Goal: Use online tool/utility: Utilize a website feature to perform a specific function

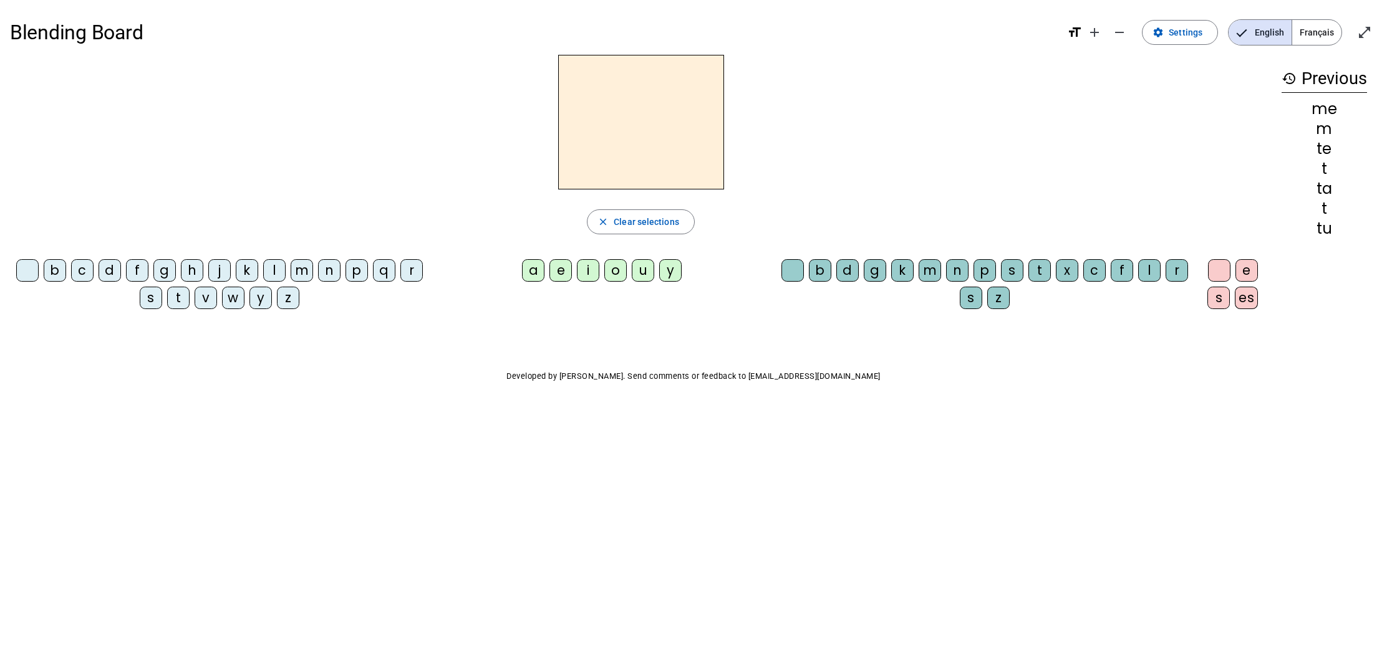
click at [178, 301] on div "t" at bounding box center [178, 298] width 22 height 22
click at [564, 269] on div "e" at bounding box center [560, 270] width 22 height 22
click at [659, 223] on span "Clear selections" at bounding box center [646, 222] width 65 height 15
click at [108, 270] on div "d" at bounding box center [110, 270] width 22 height 22
click at [561, 269] on div "e" at bounding box center [560, 270] width 22 height 22
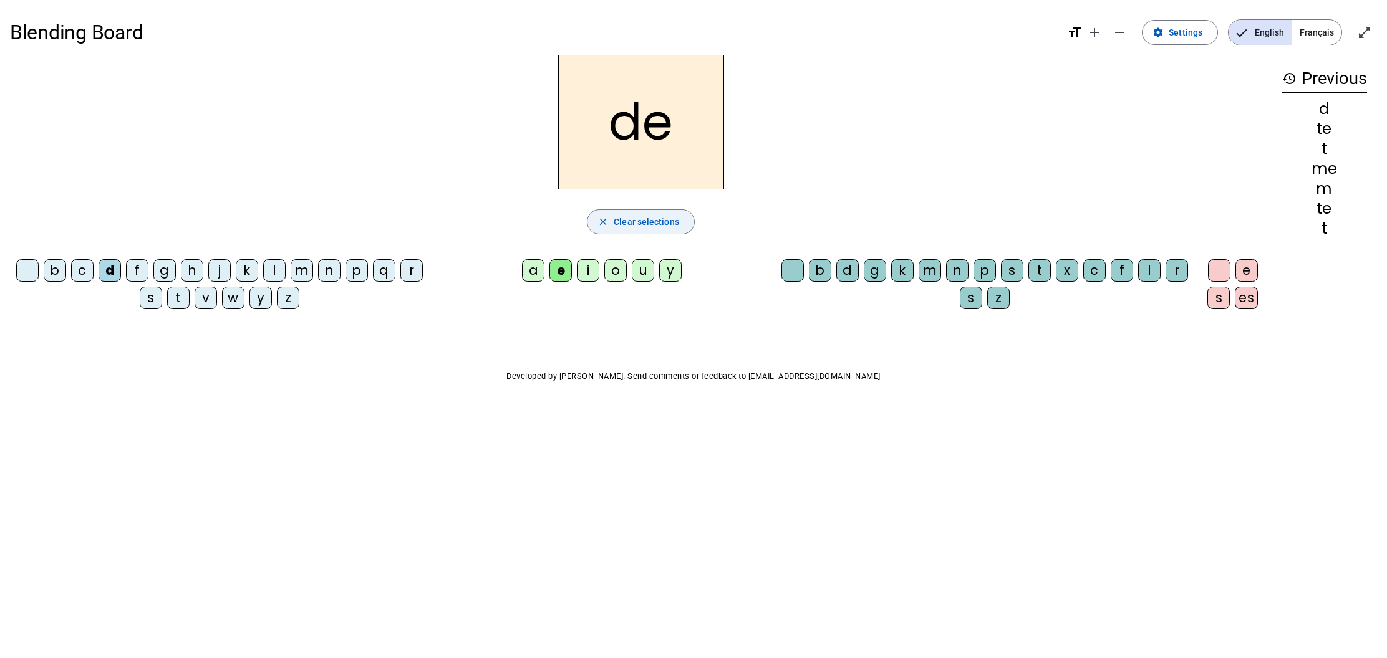
click at [644, 226] on span "Clear selections" at bounding box center [646, 222] width 65 height 15
click at [302, 274] on div "m" at bounding box center [302, 270] width 22 height 22
click at [564, 274] on div "e" at bounding box center [560, 270] width 22 height 22
click at [641, 228] on span "Clear selections" at bounding box center [646, 222] width 65 height 15
click at [304, 273] on div "m" at bounding box center [302, 270] width 22 height 22
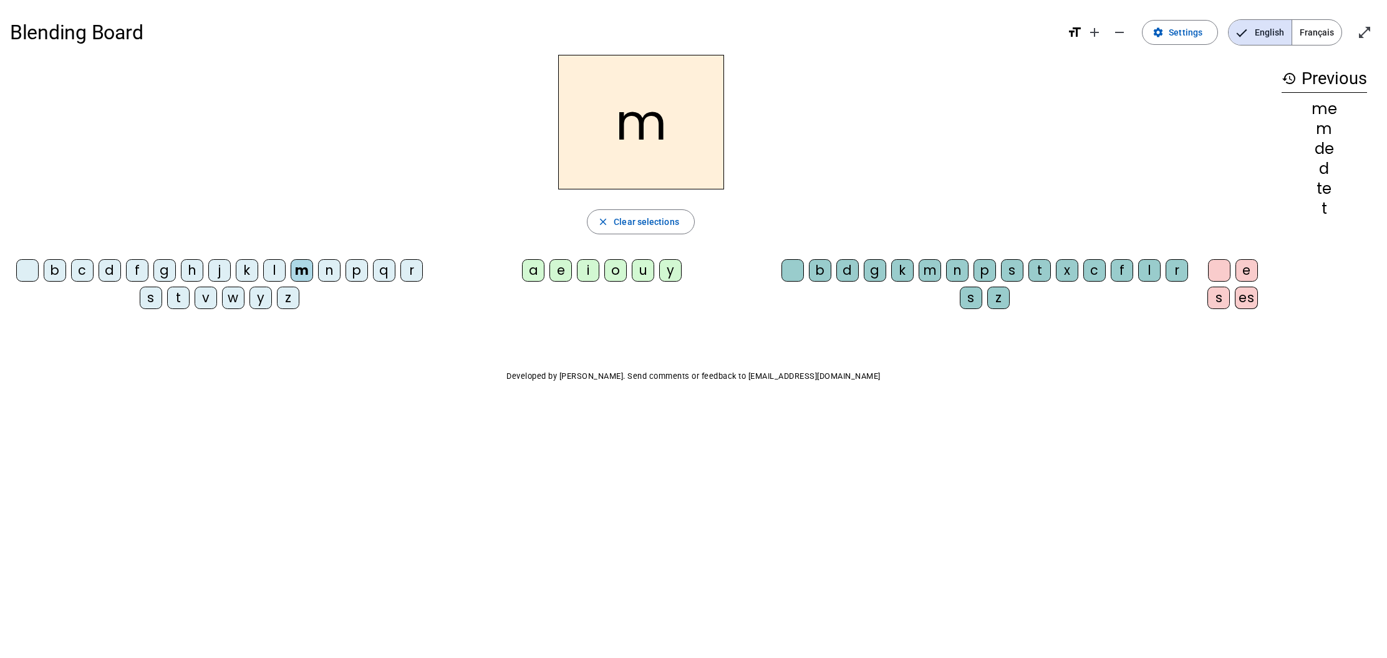
click at [530, 276] on div "a" at bounding box center [533, 270] width 22 height 22
click at [648, 226] on span "Clear selections" at bounding box center [646, 222] width 65 height 15
click at [327, 271] on div "n" at bounding box center [329, 270] width 22 height 22
click at [638, 226] on span "Clear selections" at bounding box center [646, 222] width 65 height 15
click at [302, 270] on div "m" at bounding box center [302, 270] width 22 height 22
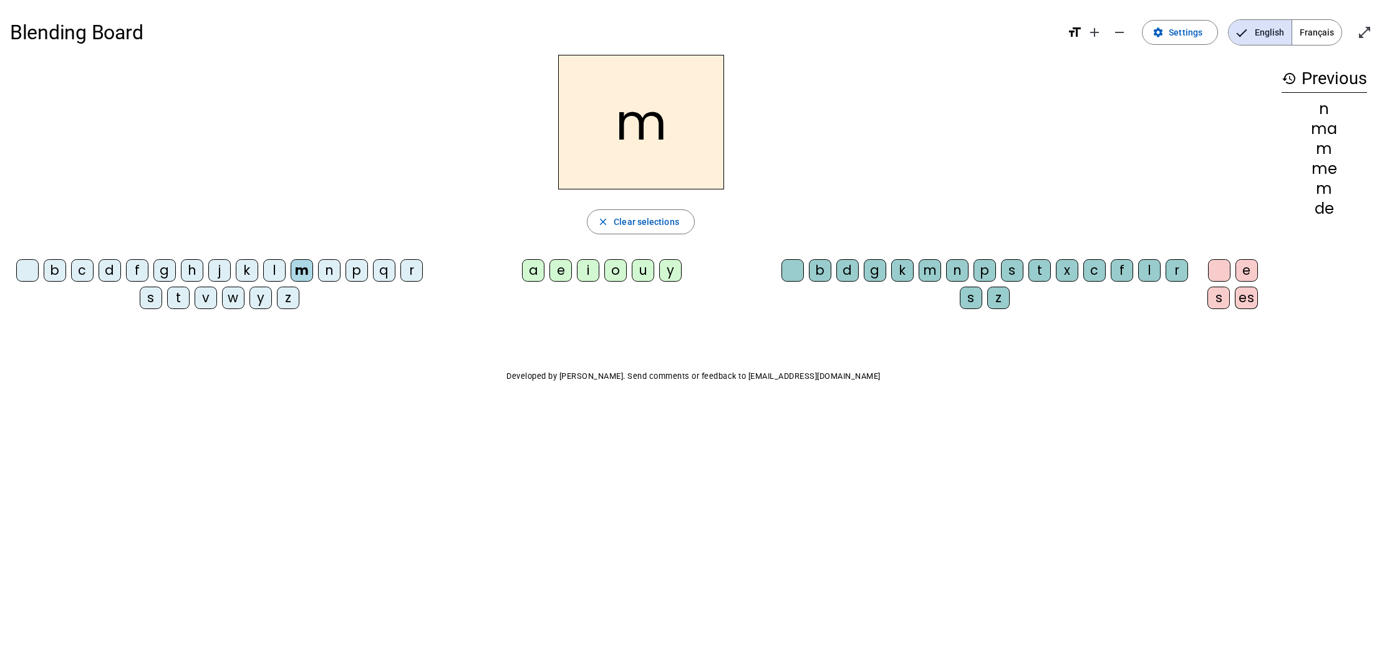
click at [529, 276] on div "a" at bounding box center [533, 270] width 22 height 22
click at [1144, 273] on div "l" at bounding box center [1149, 270] width 22 height 22
click at [653, 224] on span "Clear selections" at bounding box center [646, 222] width 65 height 15
click at [304, 276] on div "m" at bounding box center [302, 270] width 22 height 22
click at [587, 276] on div "i" at bounding box center [588, 270] width 22 height 22
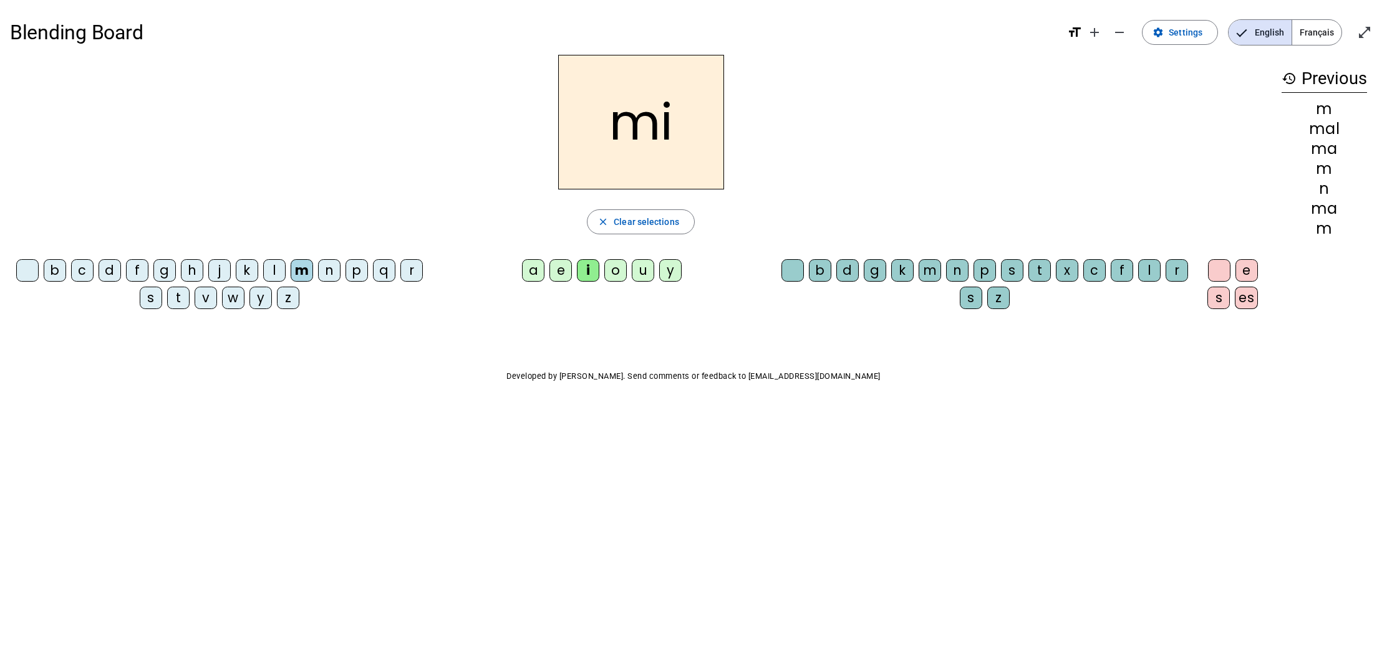
click at [1146, 268] on div "l" at bounding box center [1149, 270] width 22 height 22
